Goal: Information Seeking & Learning: Learn about a topic

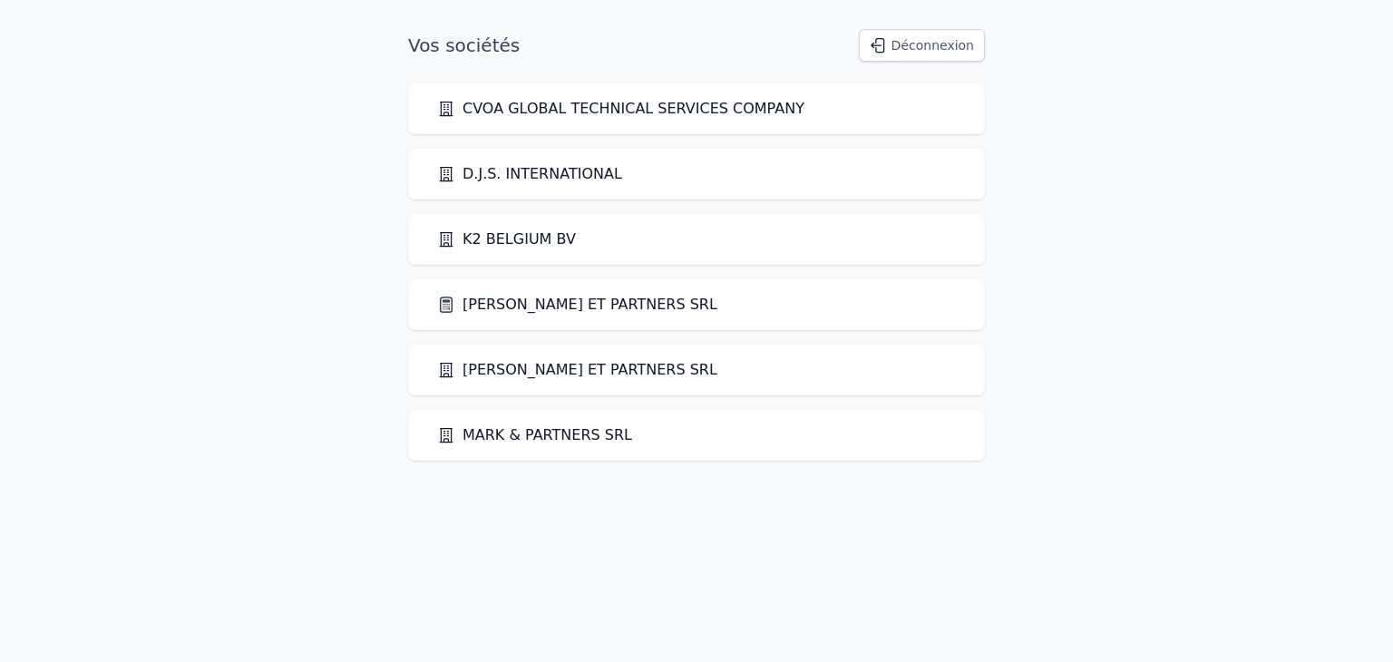
click at [512, 306] on link "[PERSON_NAME] ET PARTNERS SRL" at bounding box center [577, 305] width 280 height 22
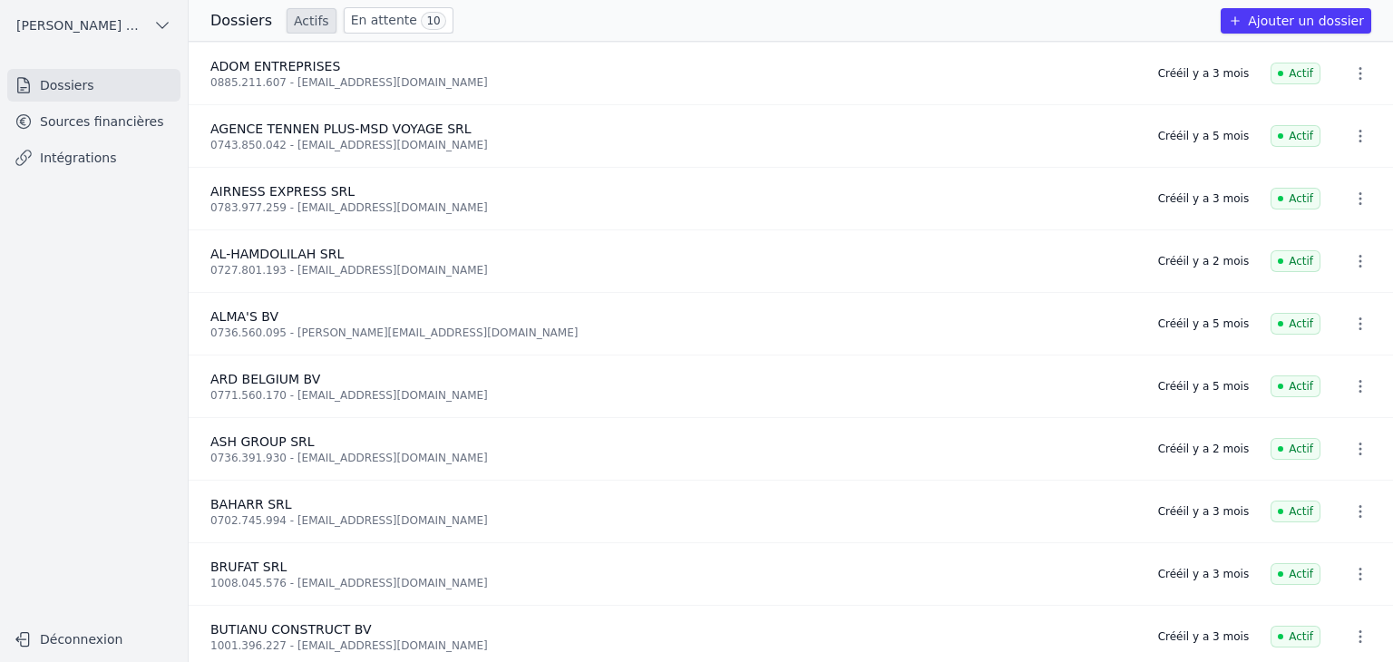
click at [83, 124] on link "Sources financières" at bounding box center [93, 121] width 173 height 33
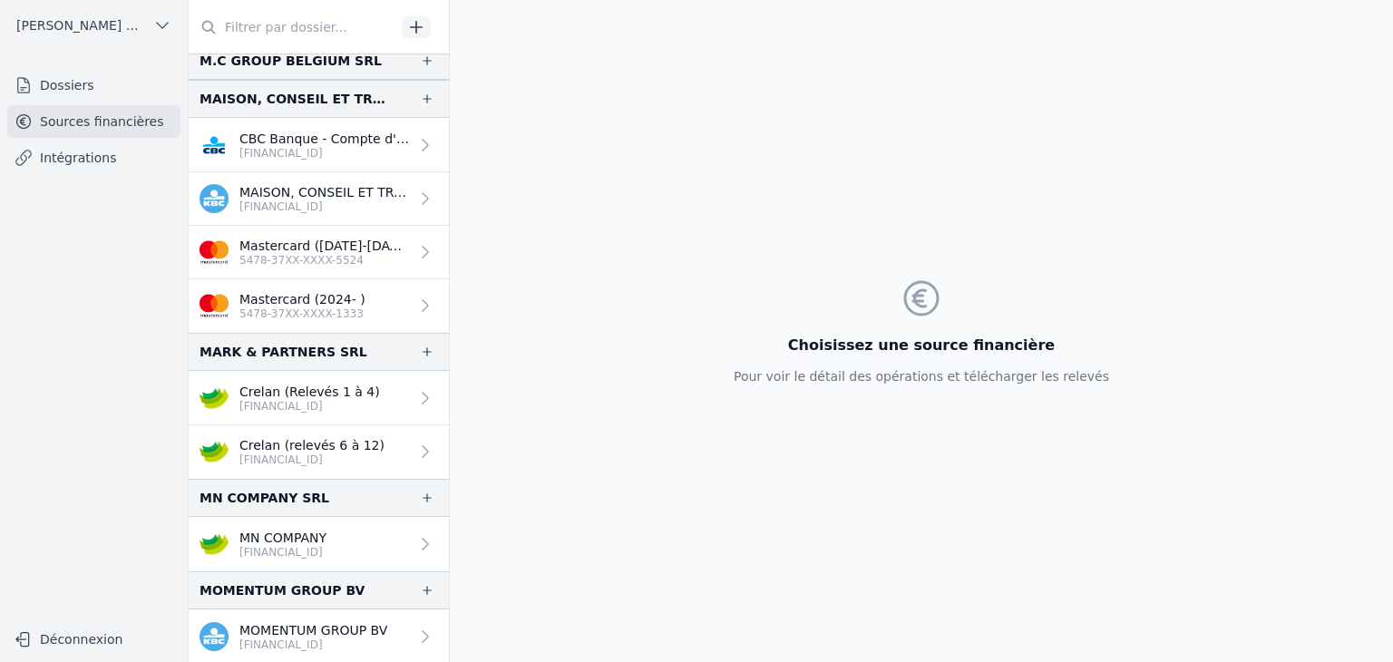
scroll to position [2041, 0]
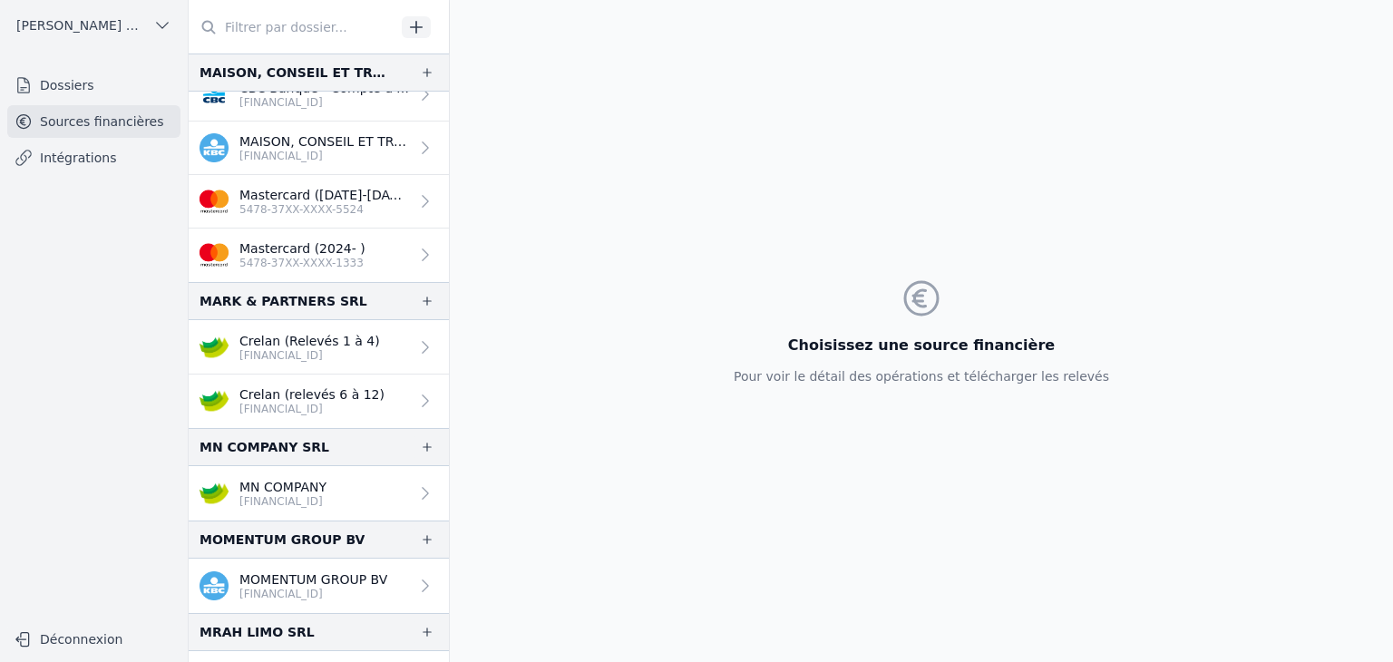
click at [323, 352] on p "[FINANCIAL_ID]" at bounding box center [309, 355] width 141 height 15
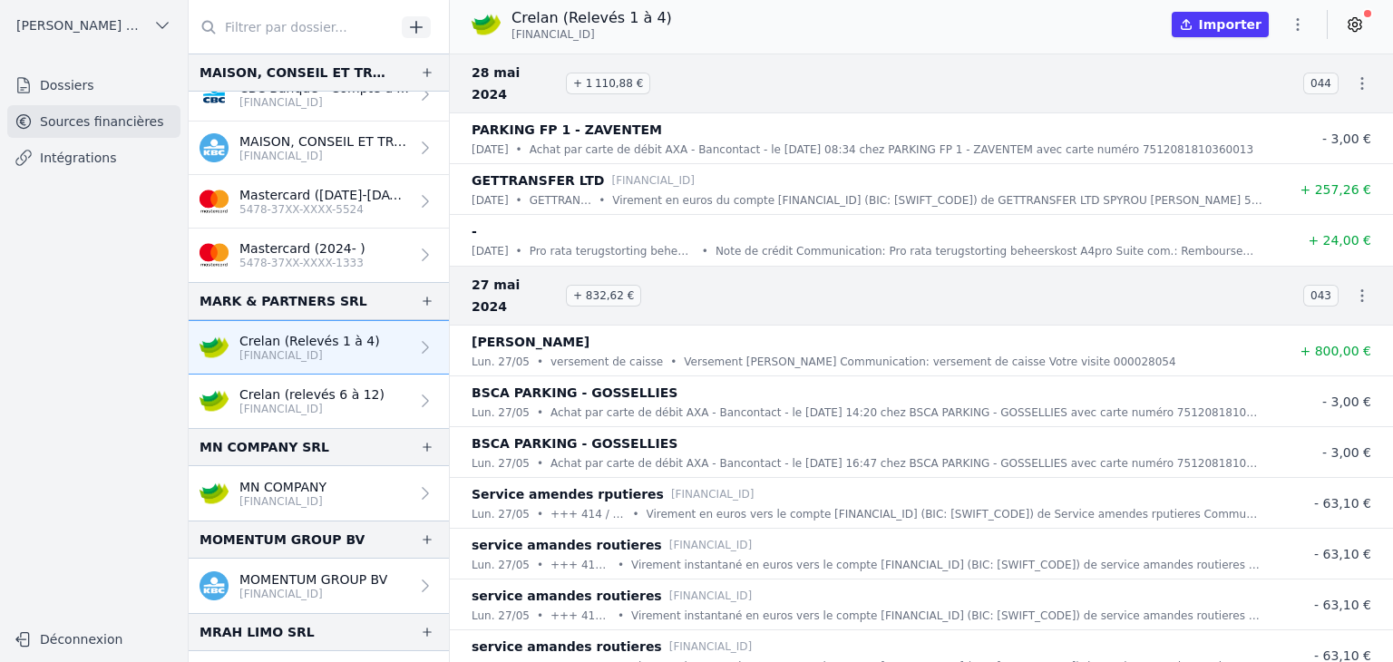
click at [942, 274] on h3 "[DATE] + 832,62 €" at bounding box center [877, 296] width 810 height 44
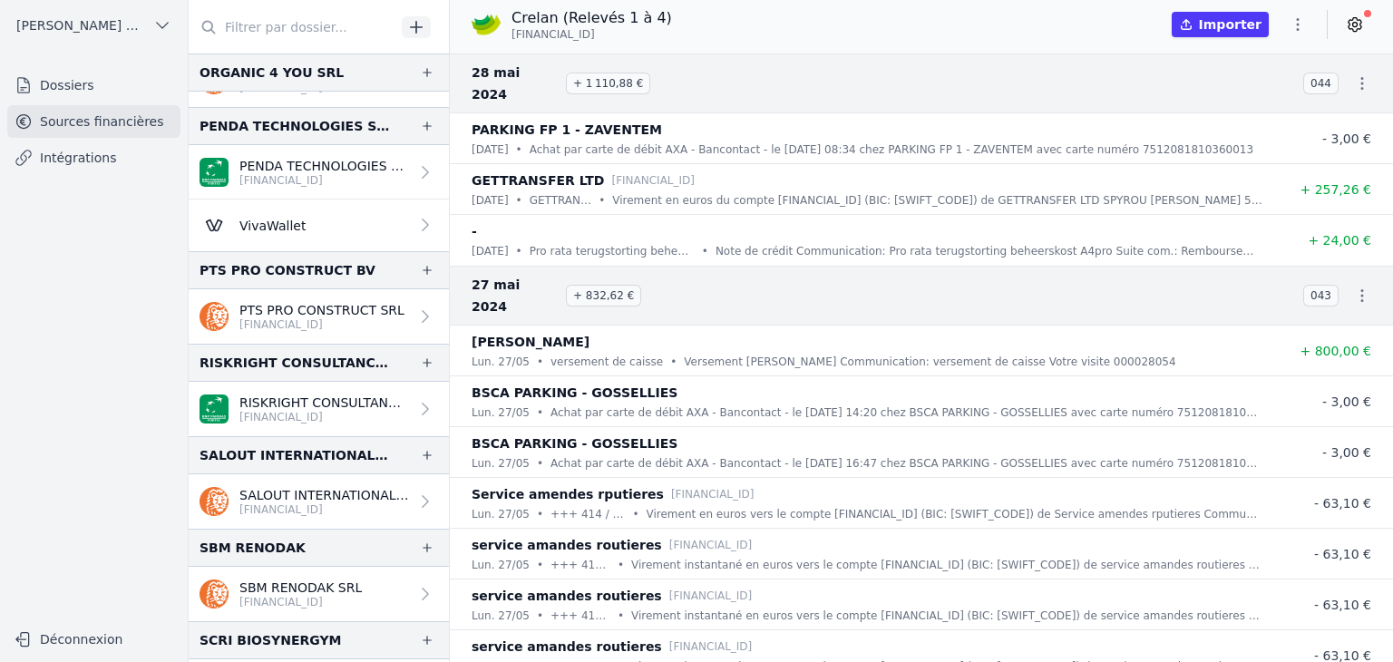
scroll to position [3398, 0]
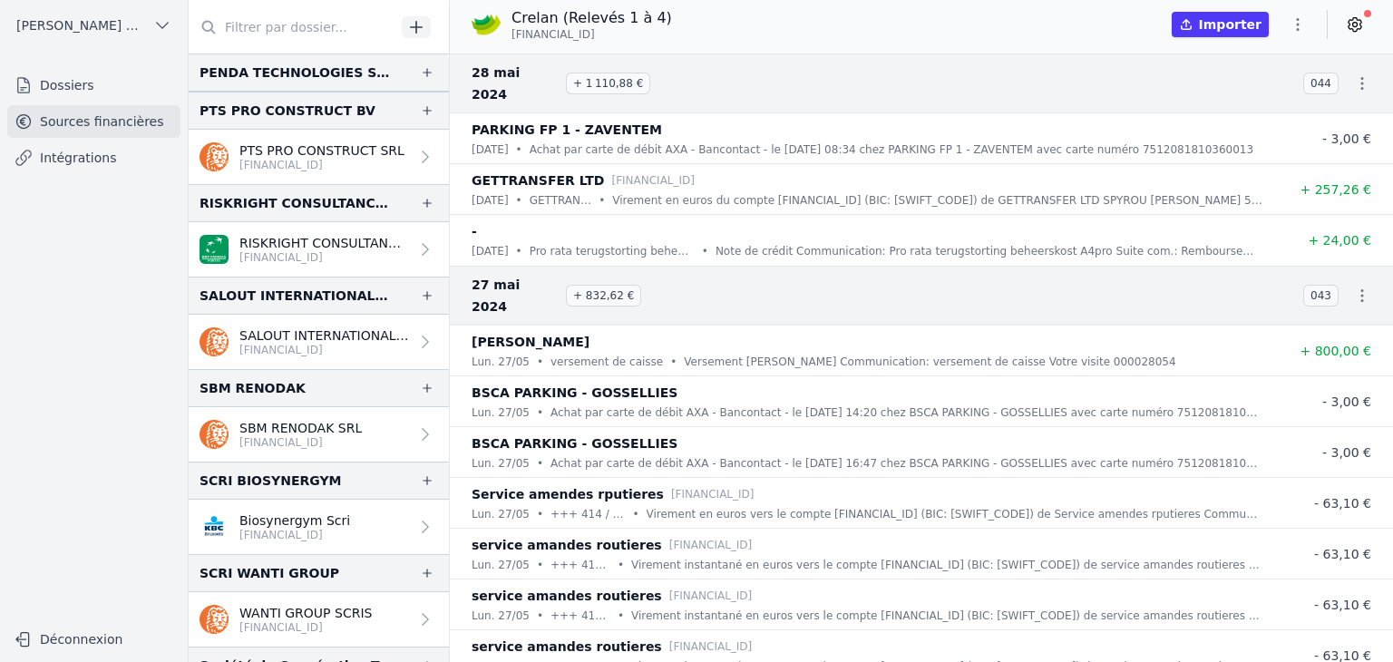
click at [271, 243] on p "RISKRIGHT CONSULTANCY BV" at bounding box center [324, 243] width 170 height 18
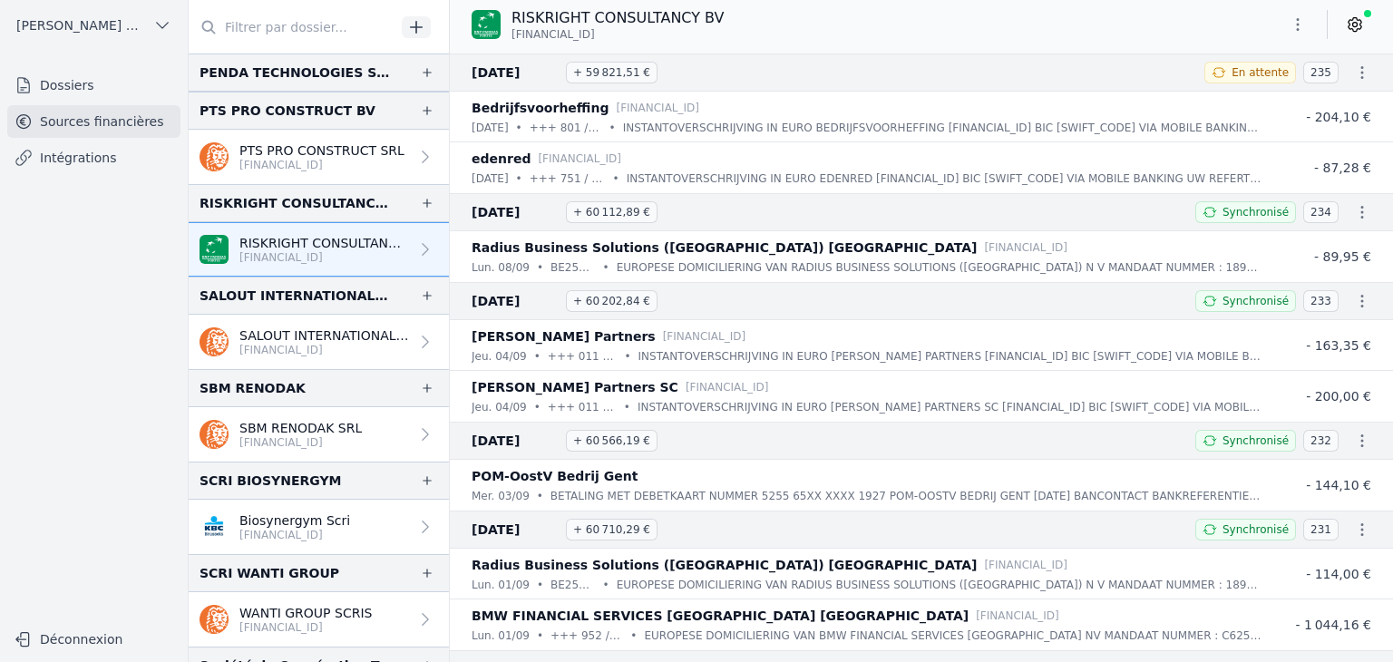
click at [282, 343] on p "[FINANCIAL_ID]" at bounding box center [324, 350] width 170 height 15
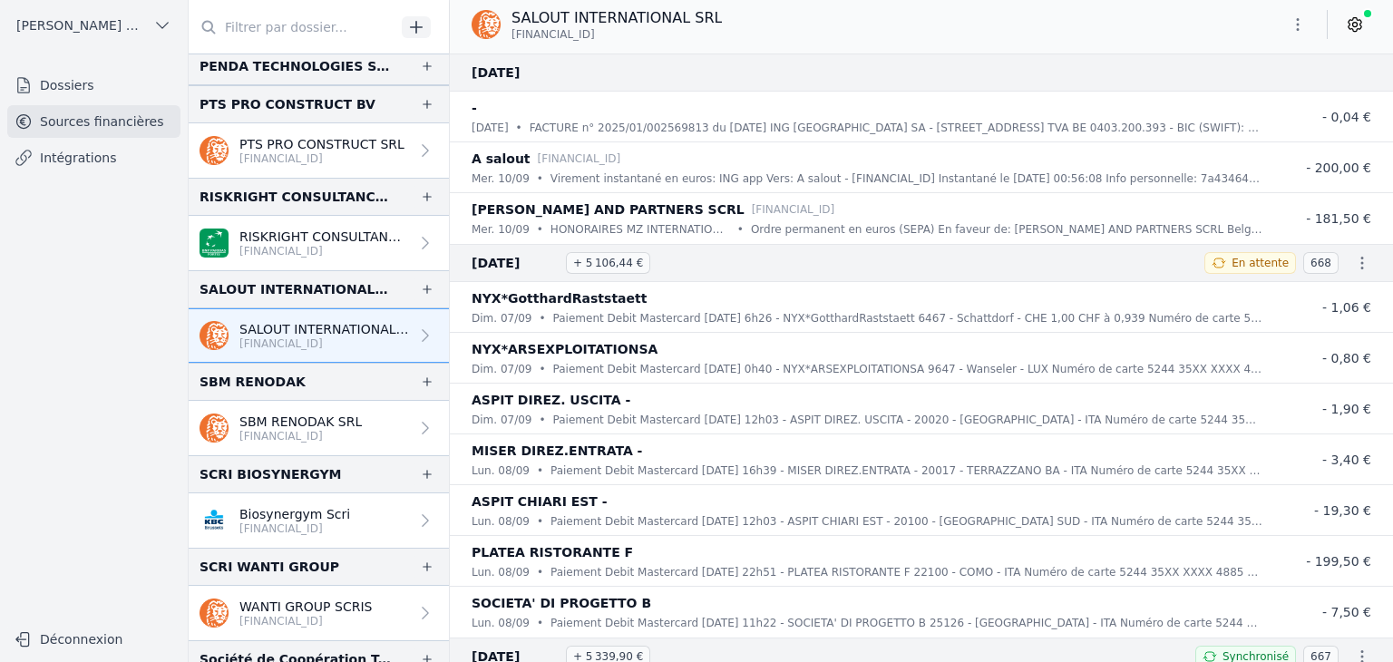
scroll to position [3348, 0]
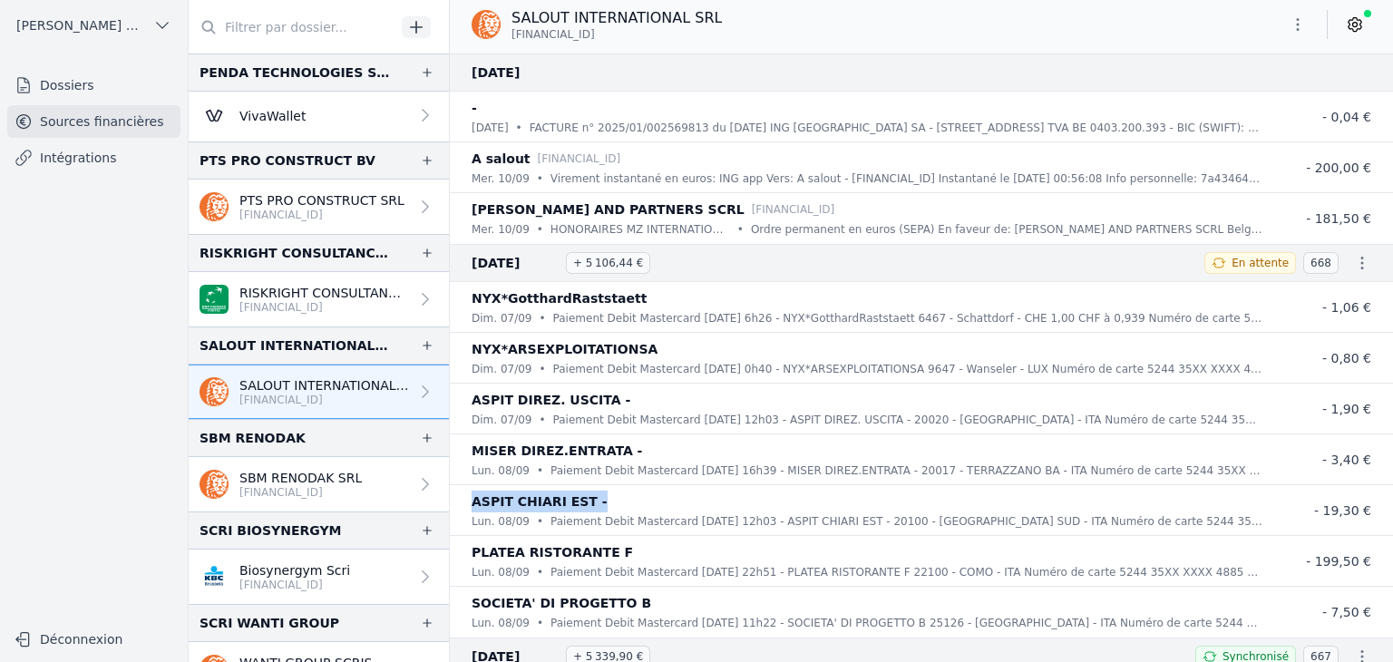
drag, startPoint x: 590, startPoint y: 502, endPoint x: 471, endPoint y: 502, distance: 119.7
click at [471, 502] on li "ASPIT CHIARI EST - [DATE] • Paiement Debit Mastercard [DATE] 12h03 - ASPIT CHIA…" at bounding box center [921, 510] width 943 height 51
drag, startPoint x: 476, startPoint y: 447, endPoint x: 628, endPoint y: 444, distance: 151.5
click at [628, 444] on div "MISER DIREZ.ENTRATA -" at bounding box center [867, 451] width 791 height 22
drag, startPoint x: 472, startPoint y: 400, endPoint x: 604, endPoint y: 401, distance: 132.4
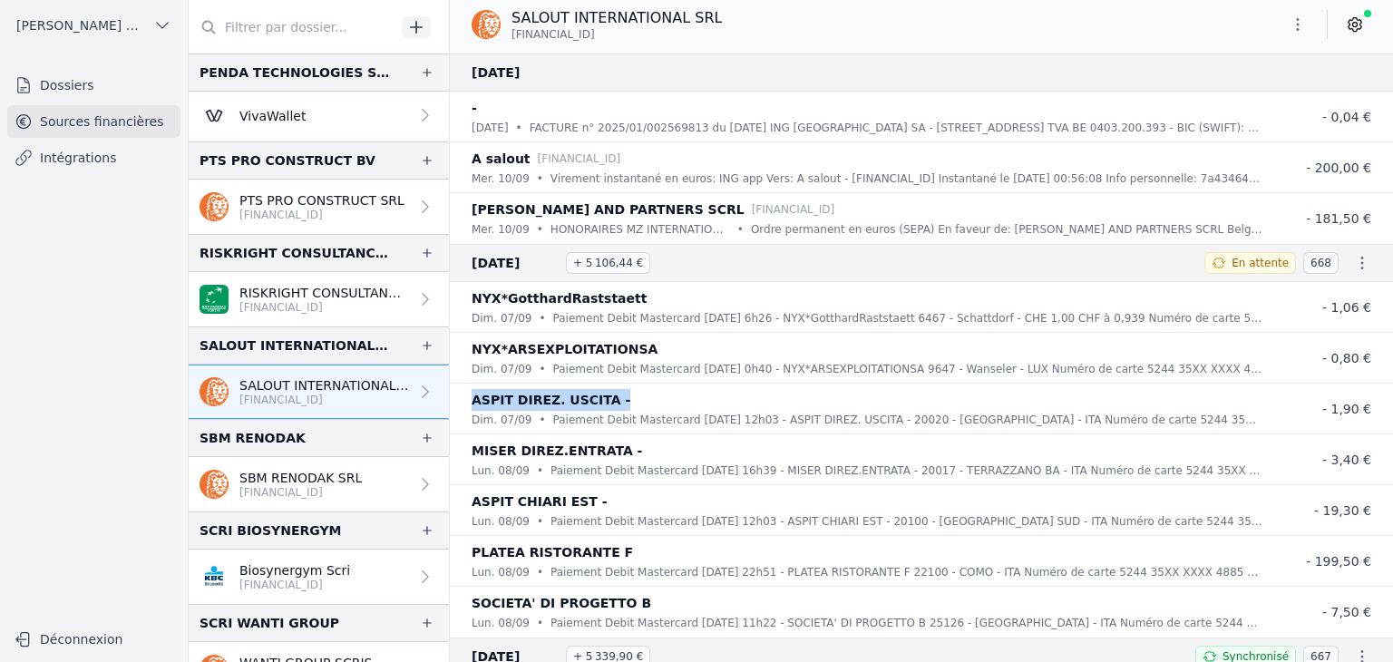
click at [604, 401] on div "ASPIT DIREZ. USCITA -" at bounding box center [867, 400] width 791 height 22
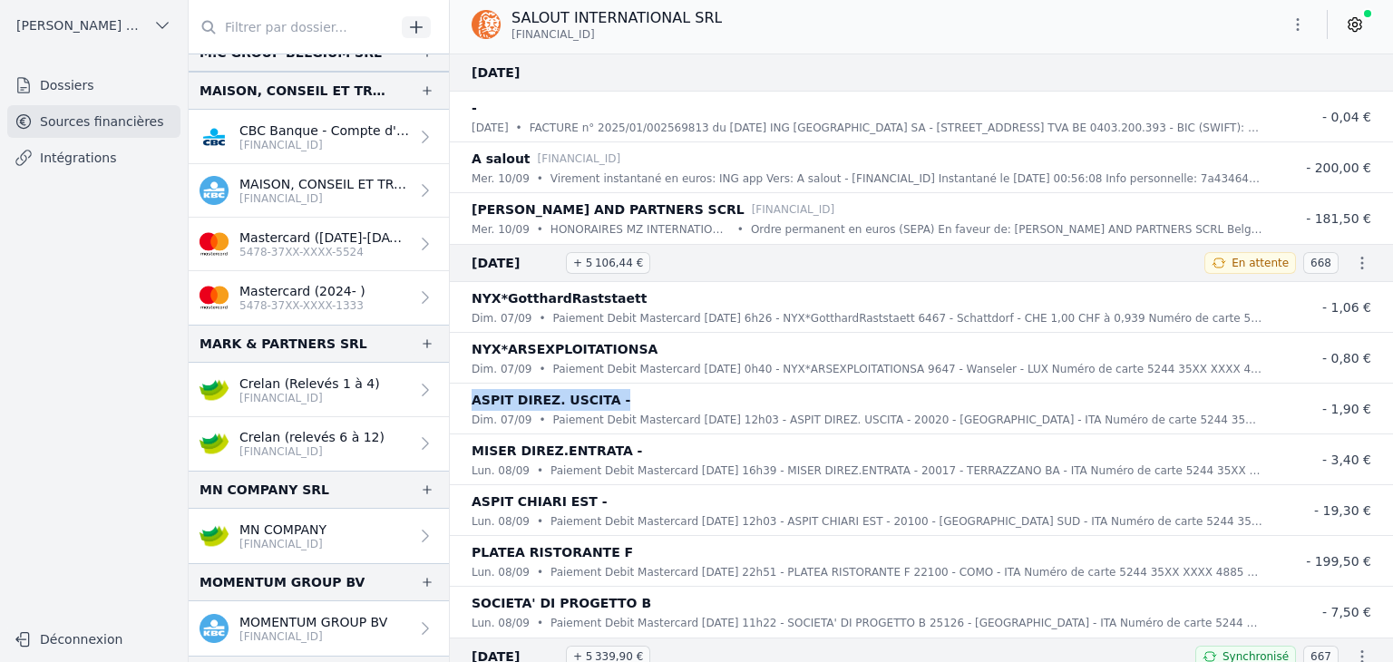
scroll to position [1994, 0]
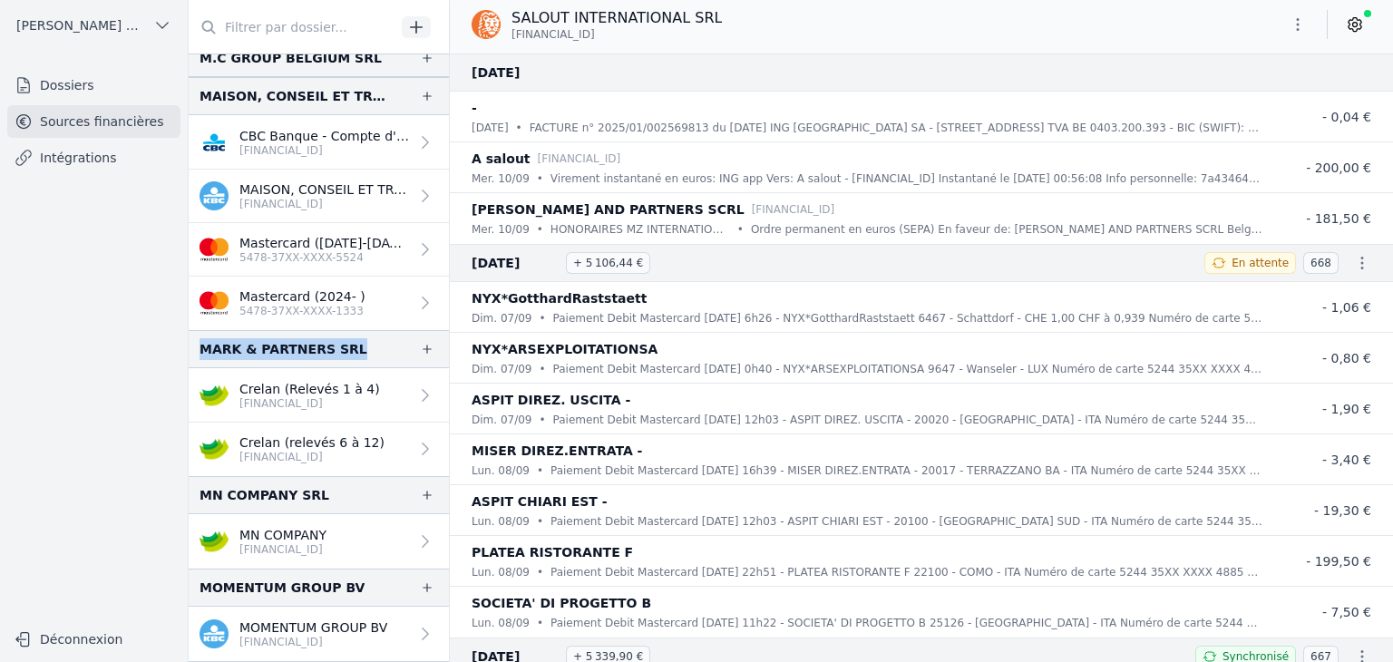
drag, startPoint x: 202, startPoint y: 342, endPoint x: 340, endPoint y: 355, distance: 138.5
click at [340, 355] on div "MARK & PARTNERS SRL" at bounding box center [319, 349] width 260 height 38
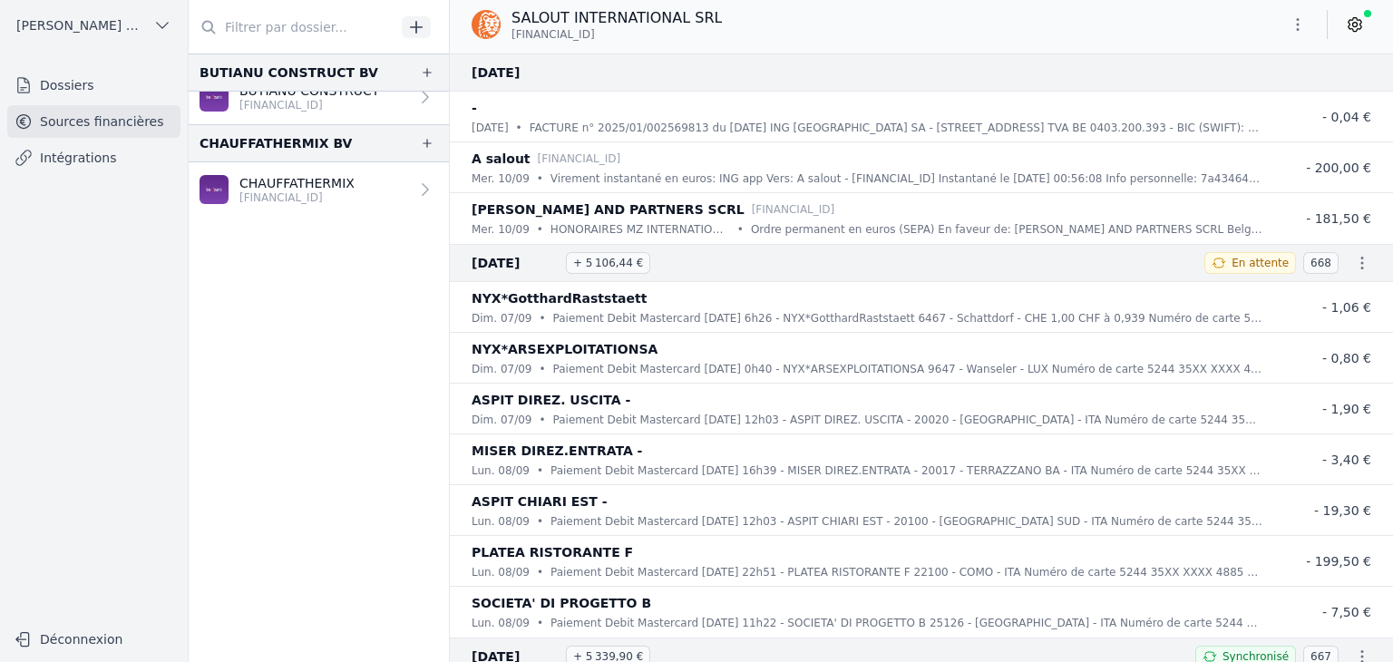
scroll to position [0, 0]
